Goal: Transaction & Acquisition: Purchase product/service

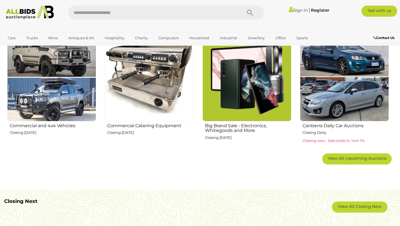
scroll to position [334, 0]
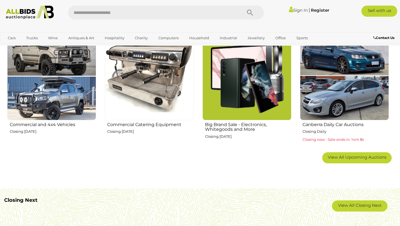
click at [258, 78] on img at bounding box center [247, 75] width 89 height 89
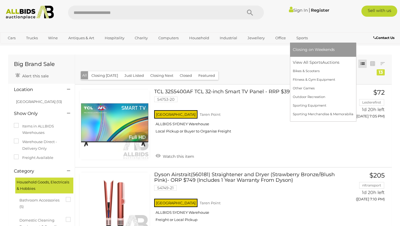
click at [301, 50] on span "Closing on Weekends" at bounding box center [314, 49] width 42 height 5
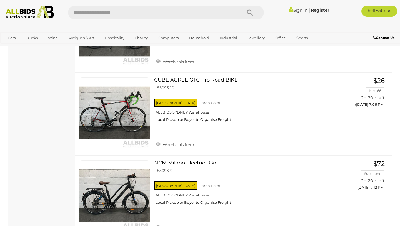
scroll to position [636, 0]
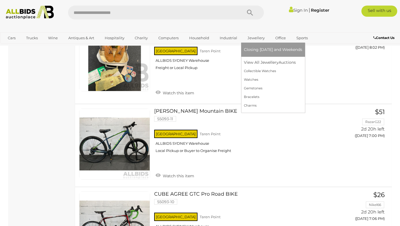
click at [259, 49] on span "Closing [DATE] and Weekends" at bounding box center [273, 49] width 58 height 5
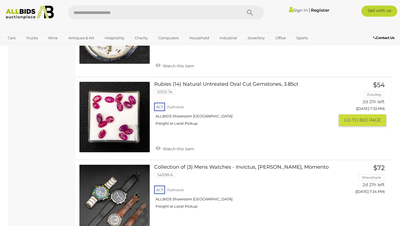
scroll to position [7225, 0]
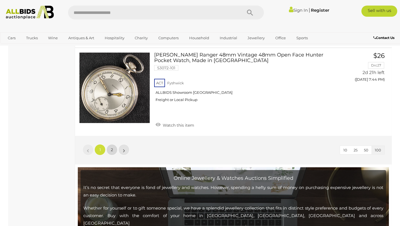
click at [111, 147] on span "2" at bounding box center [112, 149] width 2 height 5
